Goal: Task Accomplishment & Management: Complete application form

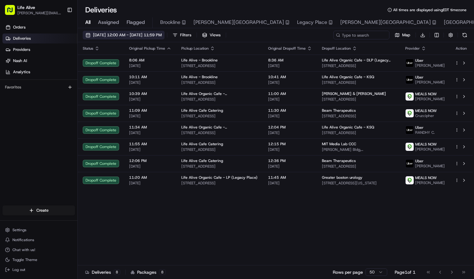
click at [162, 34] on span "[DATE] 12:00 AM - [DATE] 11:59 PM" at bounding box center [127, 35] width 69 height 6
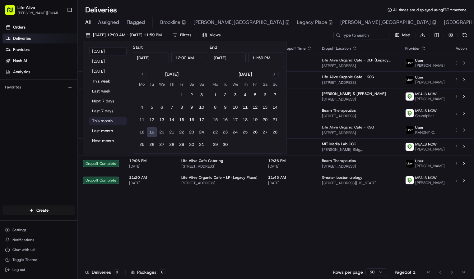
click at [107, 120] on button "This month" at bounding box center [107, 121] width 37 height 9
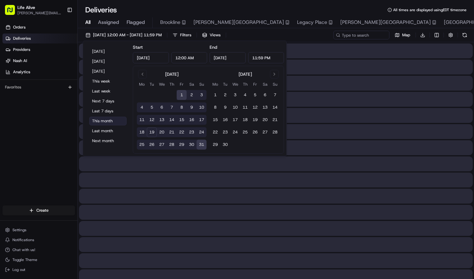
type input "[DATE]"
type input "Aug 31, 2025"
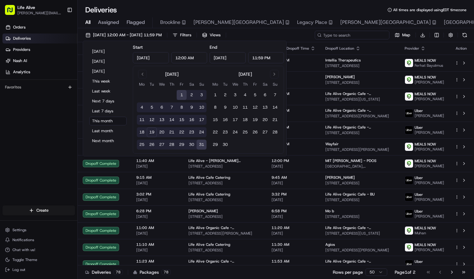
click at [370, 34] on input at bounding box center [352, 35] width 75 height 9
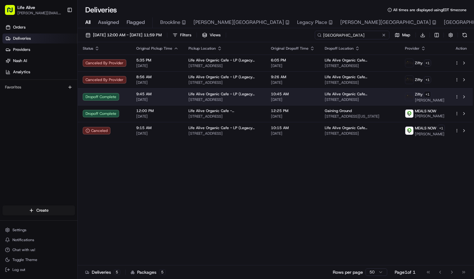
type input "burlington"
click at [337, 94] on span "Life Alive Organic Cafe [GEOGRAPHIC_DATA]" at bounding box center [359, 94] width 70 height 5
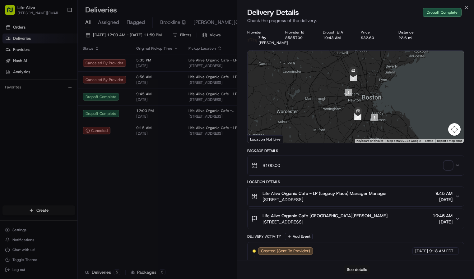
click at [351, 272] on button "See details" at bounding box center [357, 270] width 26 height 9
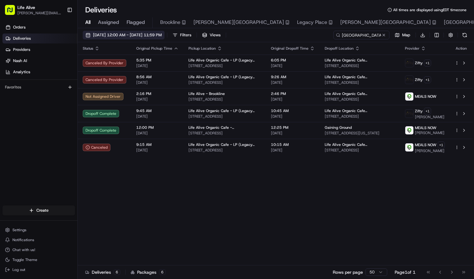
click at [154, 39] on button "08/01/2025 12:00 AM - 08/31/2025 11:59 PM" at bounding box center [124, 35] width 82 height 9
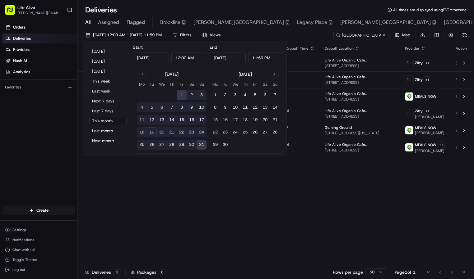
click at [237, 201] on div "Status Original Pickup Time Pickup Location Original Dropoff Time Dropoff Locat…" at bounding box center [275, 153] width 395 height 223
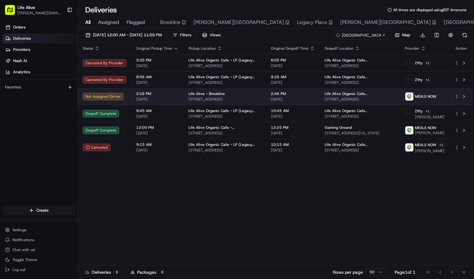
click at [255, 100] on span "[STREET_ADDRESS]" at bounding box center [224, 99] width 72 height 5
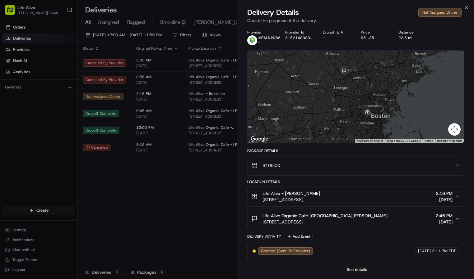
click at [347, 269] on button "See details" at bounding box center [357, 270] width 26 height 9
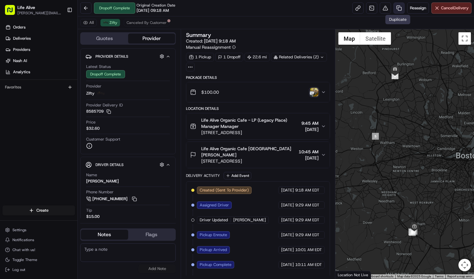
click at [395, 9] on link at bounding box center [398, 7] width 11 height 11
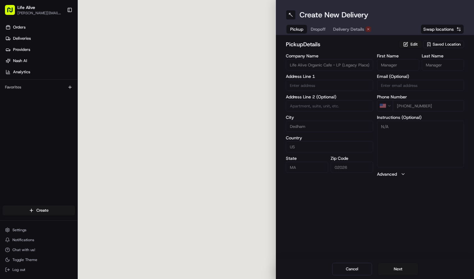
type input "220 Legacy Pl"
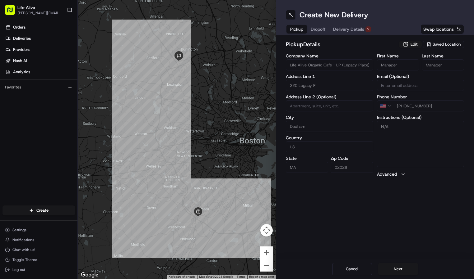
click at [446, 44] on span "Saved Location" at bounding box center [446, 45] width 28 height 6
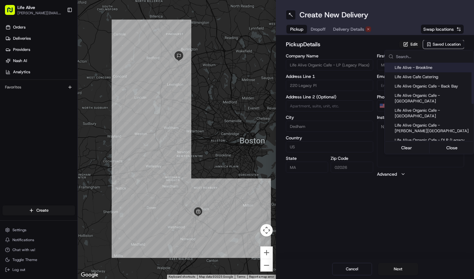
click at [401, 70] on span "Life Alive - Brookline" at bounding box center [432, 68] width 76 height 6
type input "Life Alive - Brookline"
type input "[GEOGRAPHIC_DATA]"
type input "02215"
type input "[PERSON_NAME]"
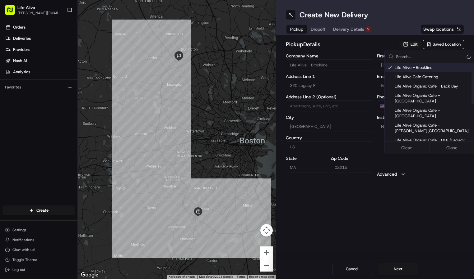
type input "Builou"
type input "[PHONE_NUMBER]"
type input "[STREET_ADDRESS]"
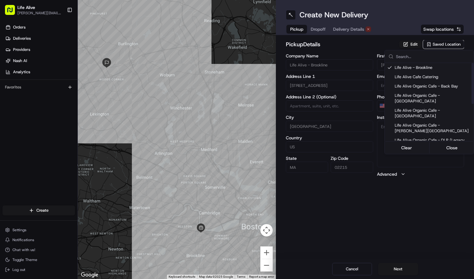
click at [378, 207] on html "Life Alive [PERSON_NAME][EMAIL_ADDRESS][DOMAIN_NAME] Toggle Sidebar Orders Deli…" at bounding box center [237, 139] width 474 height 279
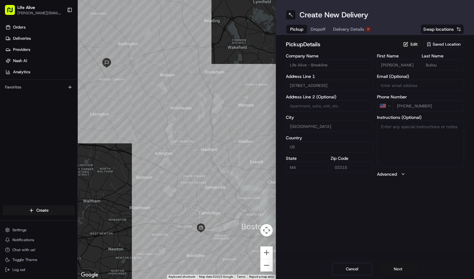
click at [393, 269] on button "Next" at bounding box center [398, 269] width 40 height 12
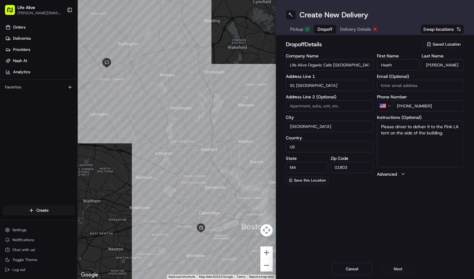
click at [393, 270] on button "Next" at bounding box center [398, 269] width 40 height 12
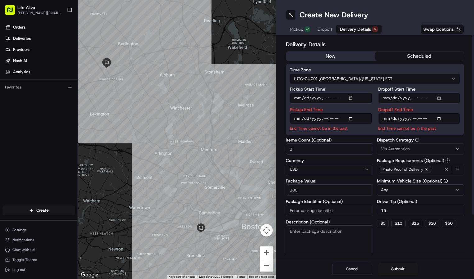
click at [350, 58] on button "now" at bounding box center [330, 56] width 89 height 9
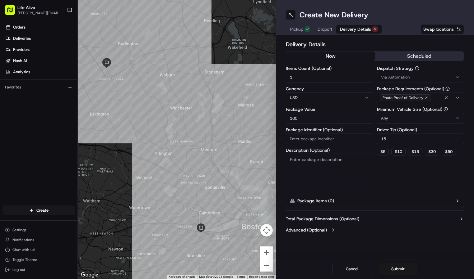
click at [424, 78] on div "Via Automation" at bounding box center [420, 78] width 84 height 6
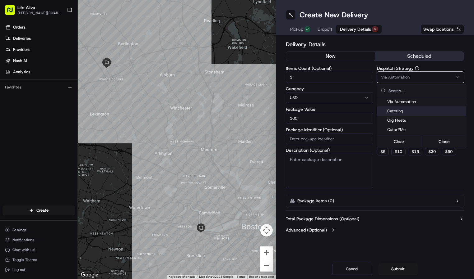
click at [408, 110] on span "Catering" at bounding box center [425, 111] width 76 height 6
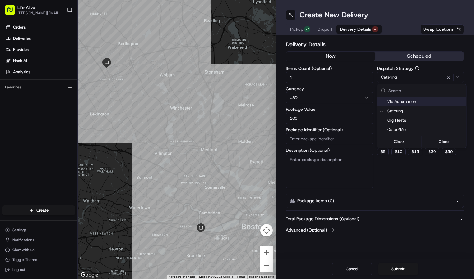
click at [463, 48] on html "Life Alive [PERSON_NAME][EMAIL_ADDRESS][DOMAIN_NAME] Toggle Sidebar Orders Deli…" at bounding box center [237, 139] width 474 height 279
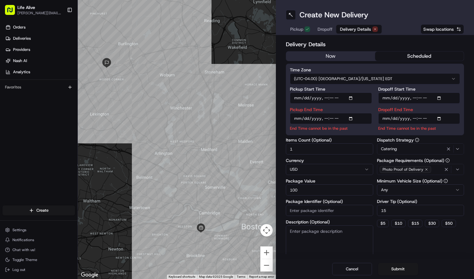
click at [414, 59] on button "scheduled" at bounding box center [419, 56] width 89 height 9
click at [331, 55] on button "now" at bounding box center [330, 56] width 89 height 9
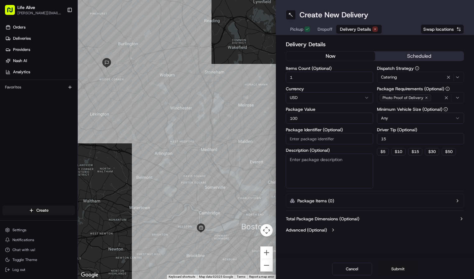
click at [391, 270] on button "Submit" at bounding box center [398, 269] width 40 height 12
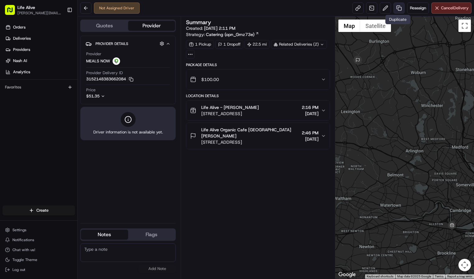
click at [397, 7] on link at bounding box center [398, 7] width 11 height 11
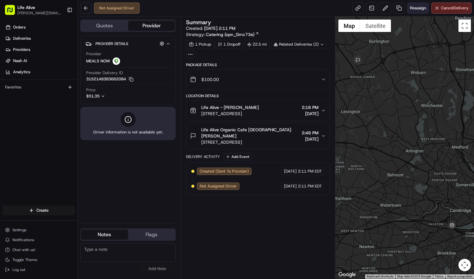
click at [410, 10] on span "Reassign" at bounding box center [418, 8] width 16 height 6
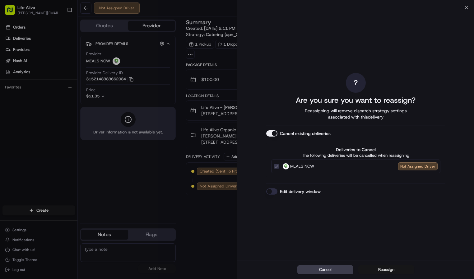
click at [381, 268] on button "Reassign" at bounding box center [386, 270] width 56 height 9
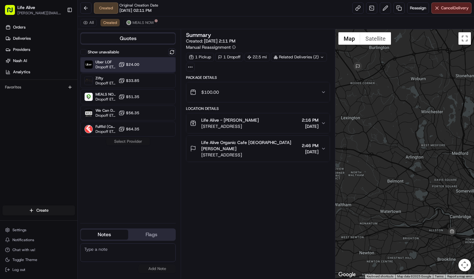
click at [146, 66] on div "Uber LOF Dropoff ETA 1 hour $24.00" at bounding box center [127, 64] width 95 height 15
click at [132, 141] on button "Assign Provider" at bounding box center [128, 141] width 44 height 7
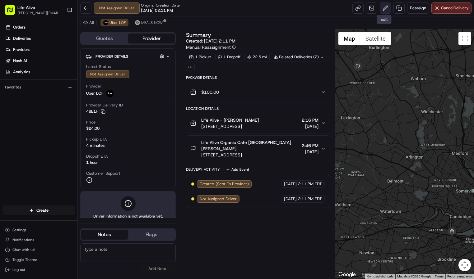
click at [382, 8] on button at bounding box center [384, 7] width 11 height 11
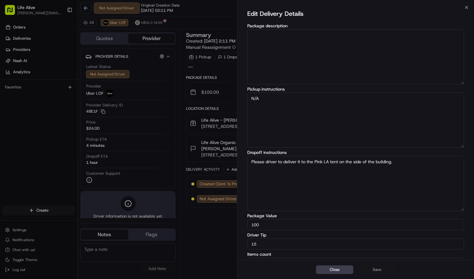
click at [280, 246] on input "15" at bounding box center [355, 244] width 217 height 11
type input "10"
click at [375, 268] on button "Save" at bounding box center [376, 270] width 37 height 9
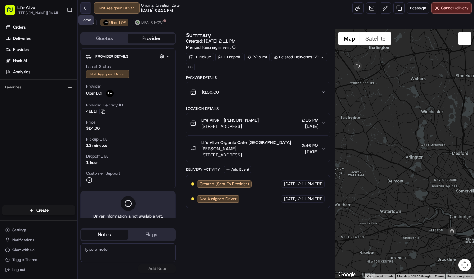
click at [87, 7] on button at bounding box center [85, 7] width 11 height 11
